Goal: Task Accomplishment & Management: Manage account settings

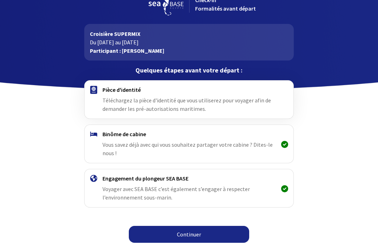
scroll to position [15, 0]
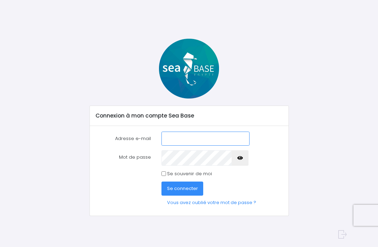
type input "aurgilter@orange.fr"
click at [183, 191] on span "Se connecter" at bounding box center [182, 188] width 31 height 7
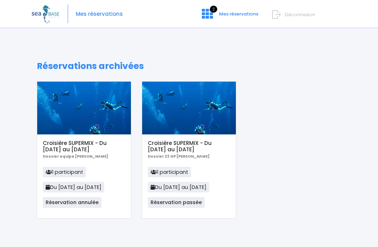
scroll to position [1, 0]
click at [211, 8] on span "2" at bounding box center [213, 9] width 7 height 7
click at [296, 14] on span "Déconnexion" at bounding box center [300, 14] width 31 height 7
